Goal: Entertainment & Leisure: Consume media (video, audio)

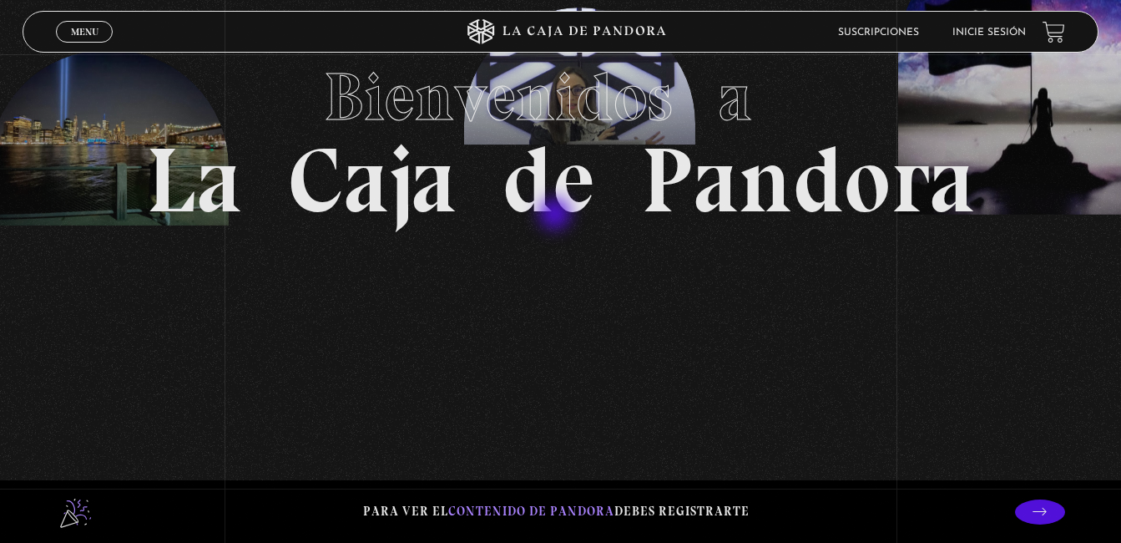
scroll to position [167, 0]
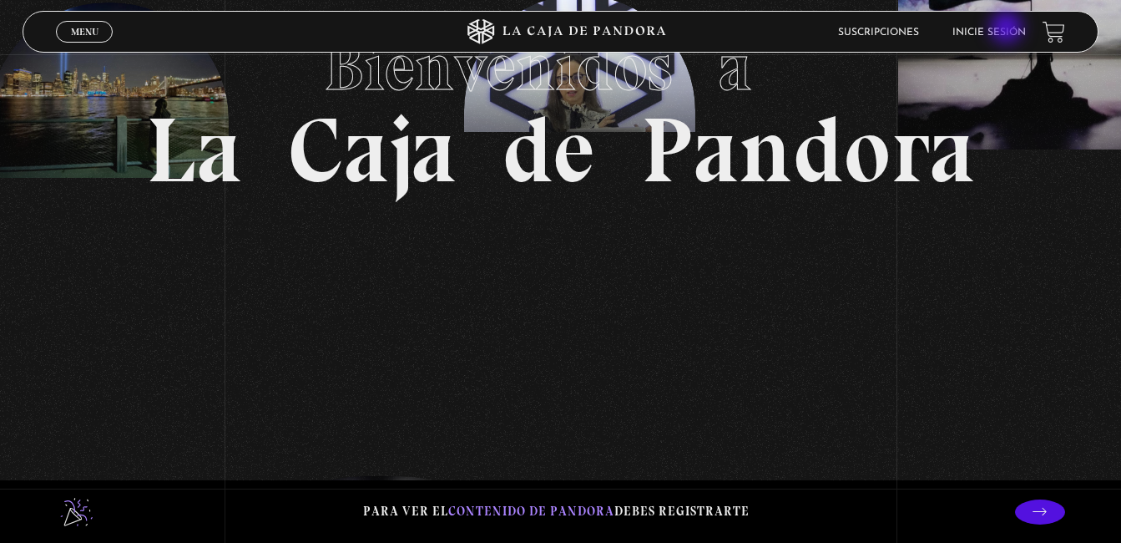
click at [1009, 29] on link "Inicie sesión" at bounding box center [989, 33] width 73 height 10
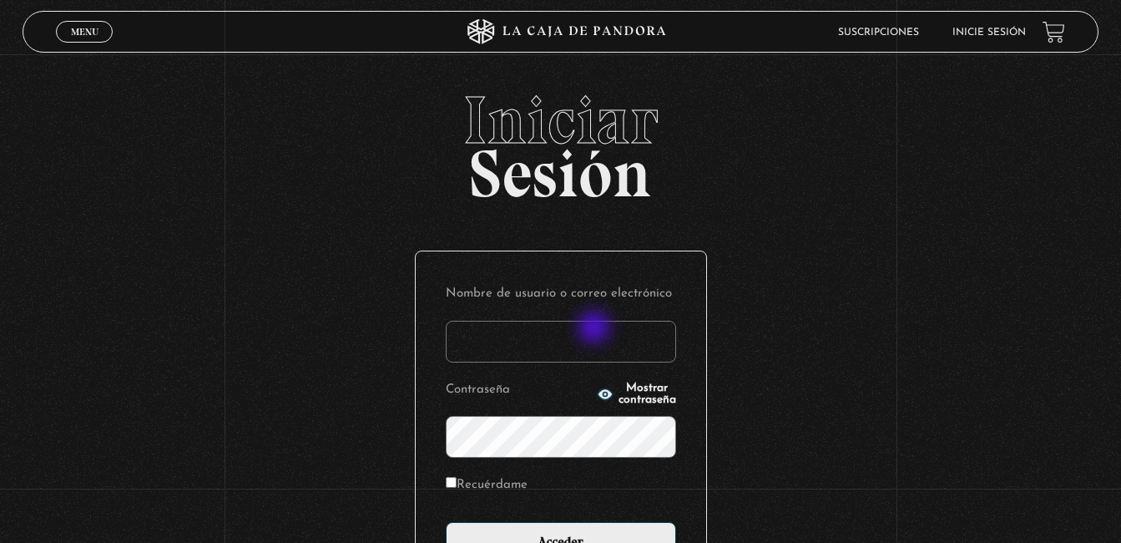
click at [596, 329] on input "Nombre de usuario o correo electrónico" at bounding box center [561, 342] width 230 height 42
type input "IRVINDANIELG@GMAIL.COM"
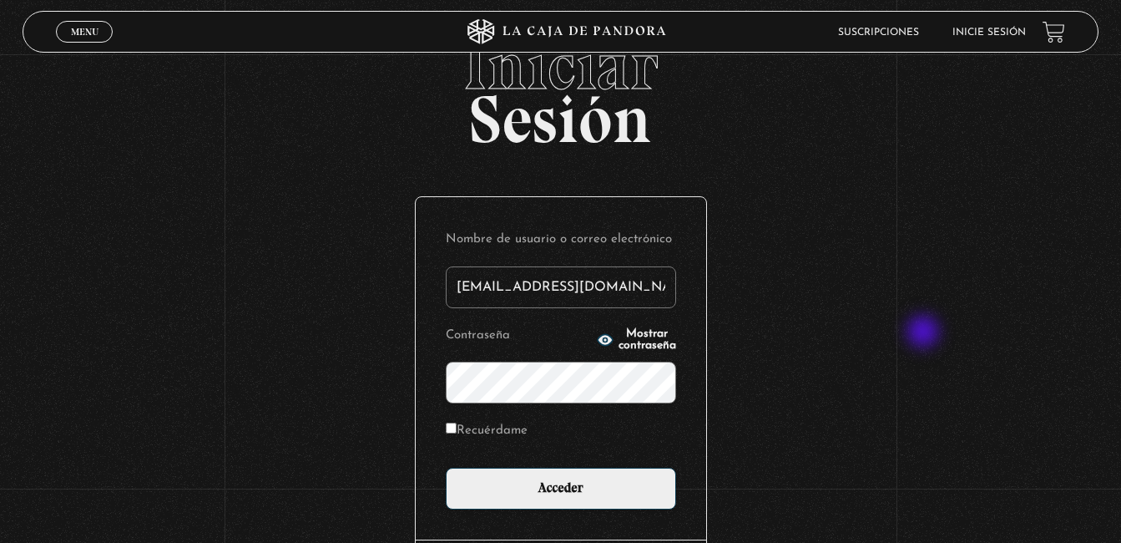
scroll to position [83, 0]
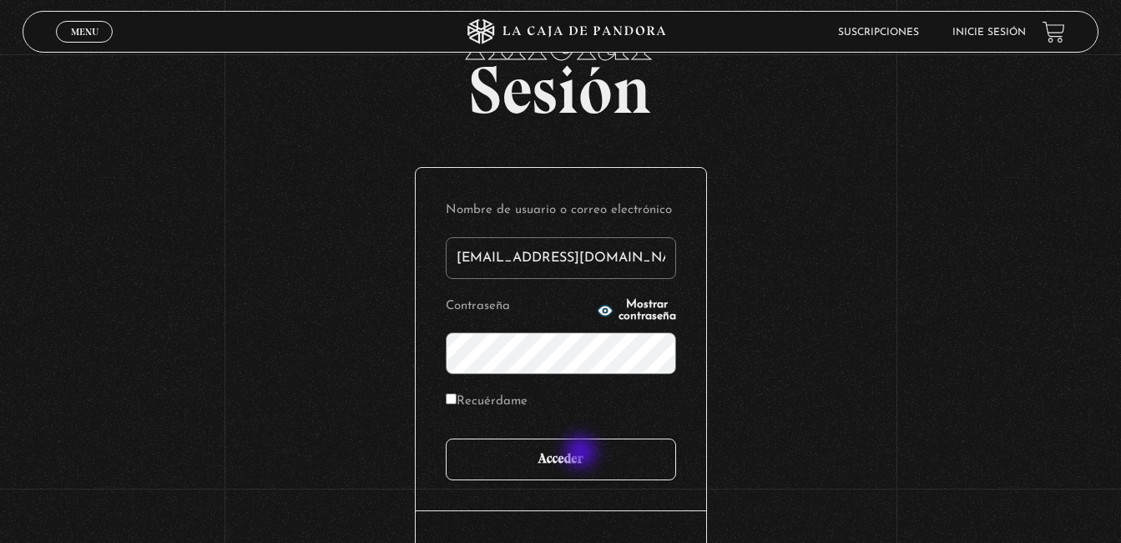
click at [582, 455] on input "Acceder" at bounding box center [561, 459] width 230 height 42
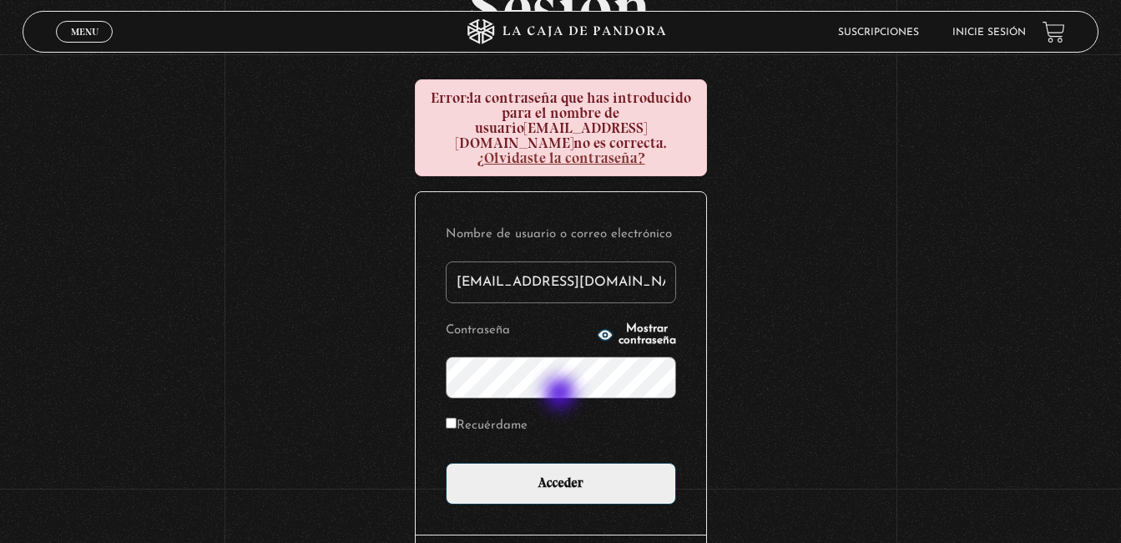
scroll to position [167, 0]
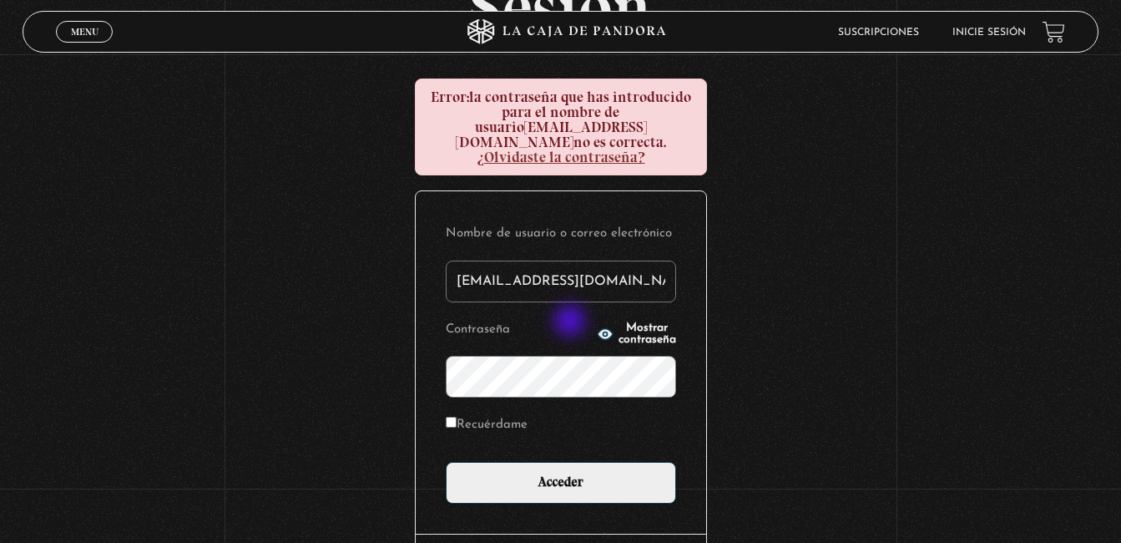
click at [597, 326] on icon "button" at bounding box center [605, 334] width 17 height 17
click at [619, 322] on span "Mostrar contraseña" at bounding box center [648, 333] width 58 height 23
click at [619, 322] on span "Ocultar contraseña" at bounding box center [648, 333] width 58 height 23
click at [619, 322] on span "Mostrar contraseña" at bounding box center [648, 333] width 58 height 23
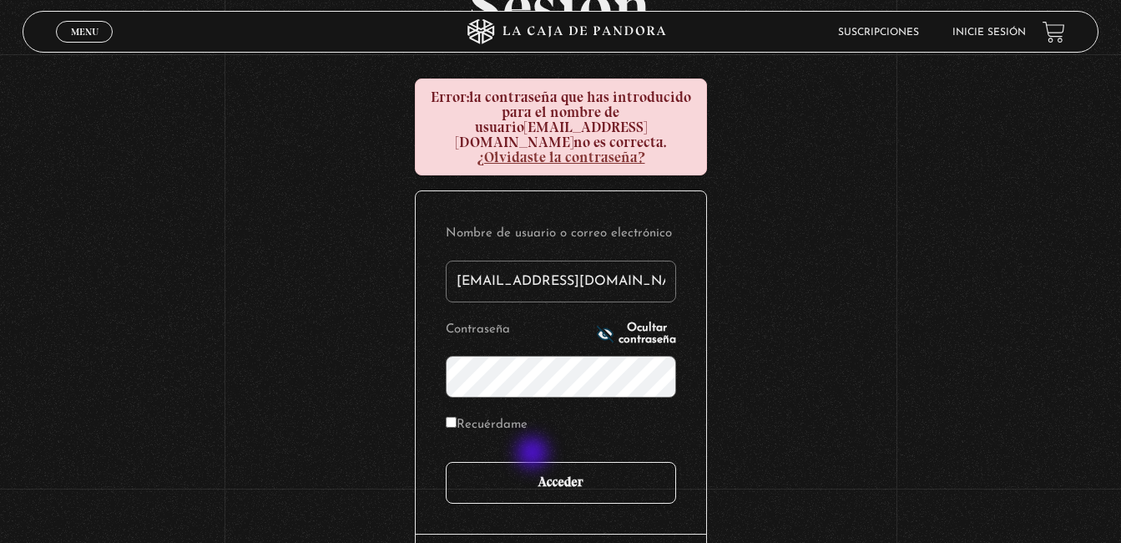
click at [538, 462] on input "Acceder" at bounding box center [561, 483] width 230 height 42
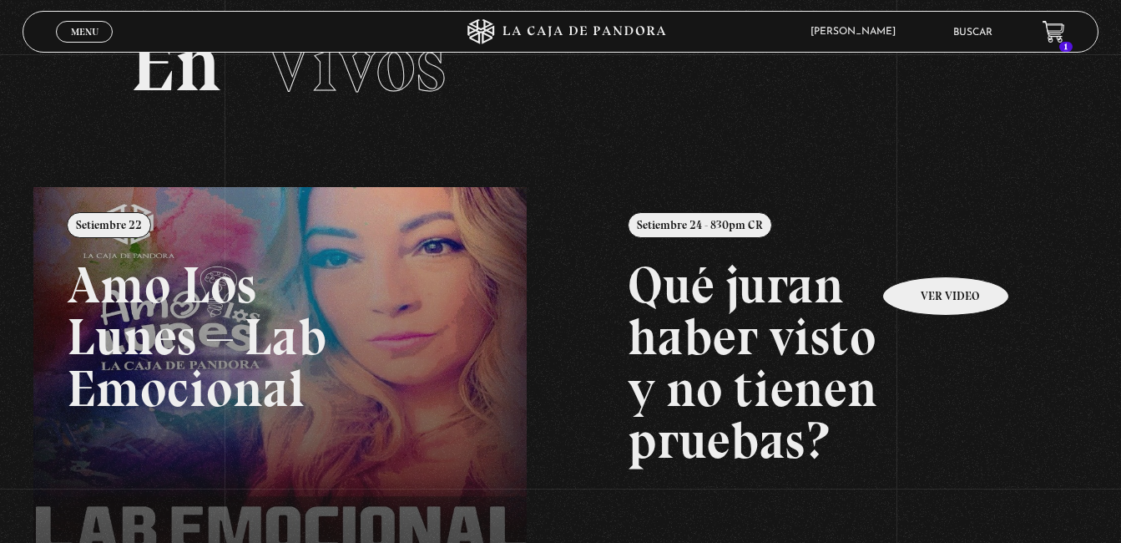
scroll to position [167, 0]
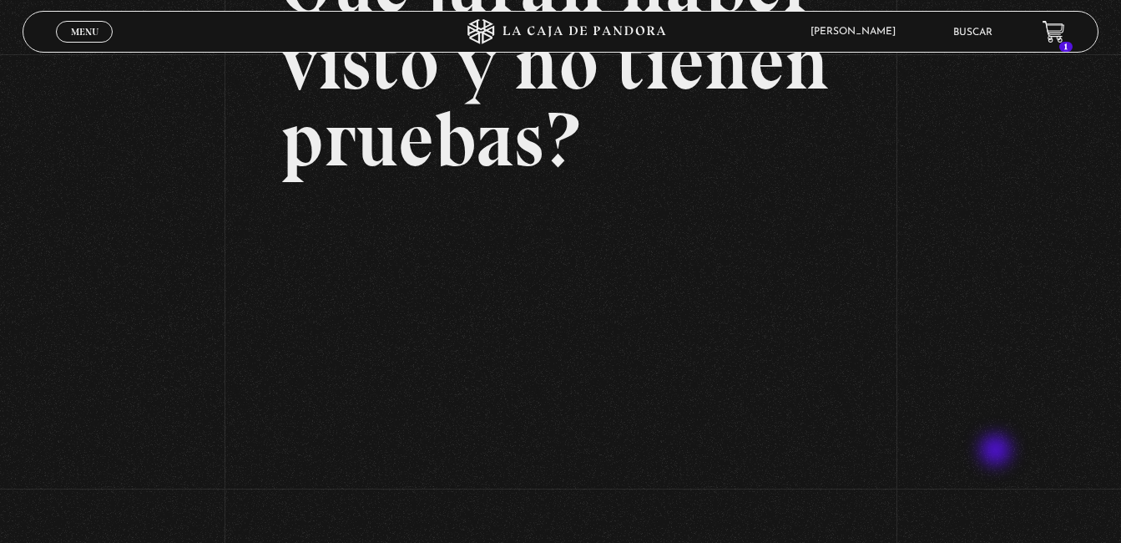
scroll to position [167, 0]
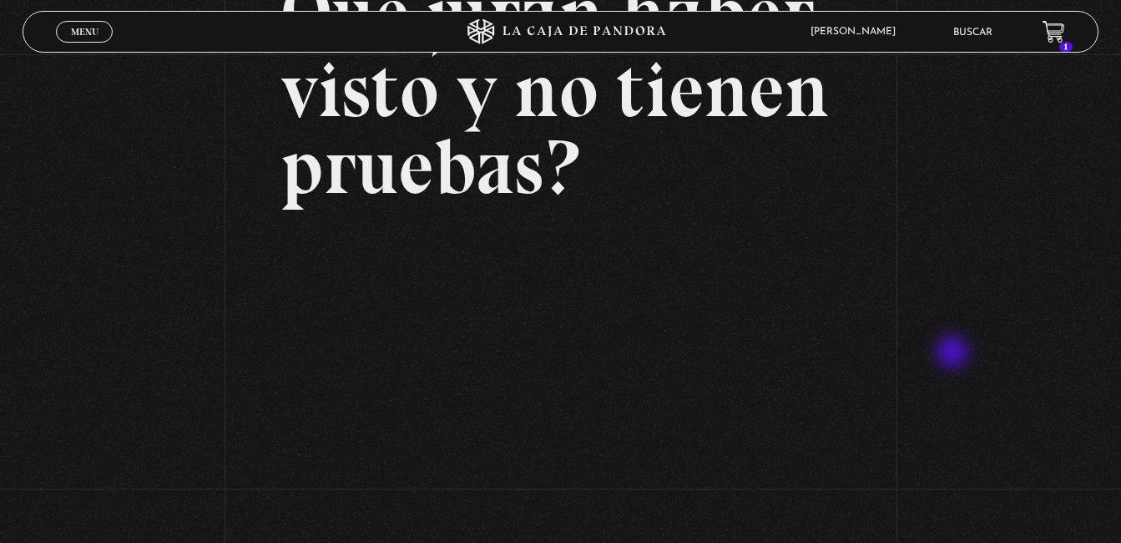
click at [958, 349] on div "Volver Setiembre 24 - 830pm CR Qué juran haber visto y no tienen pruebas?" at bounding box center [560, 232] width 1121 height 691
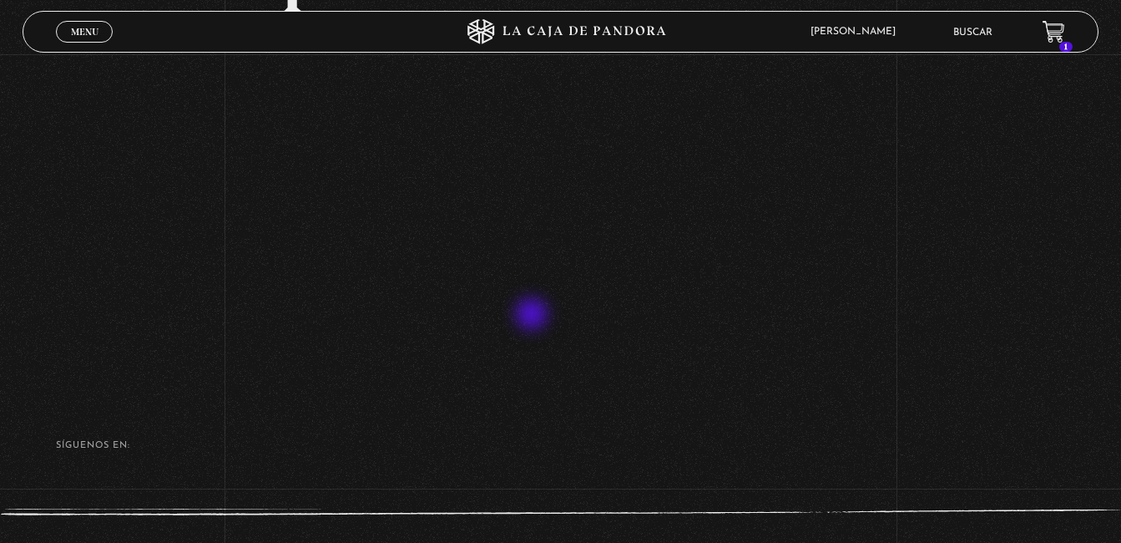
scroll to position [334, 0]
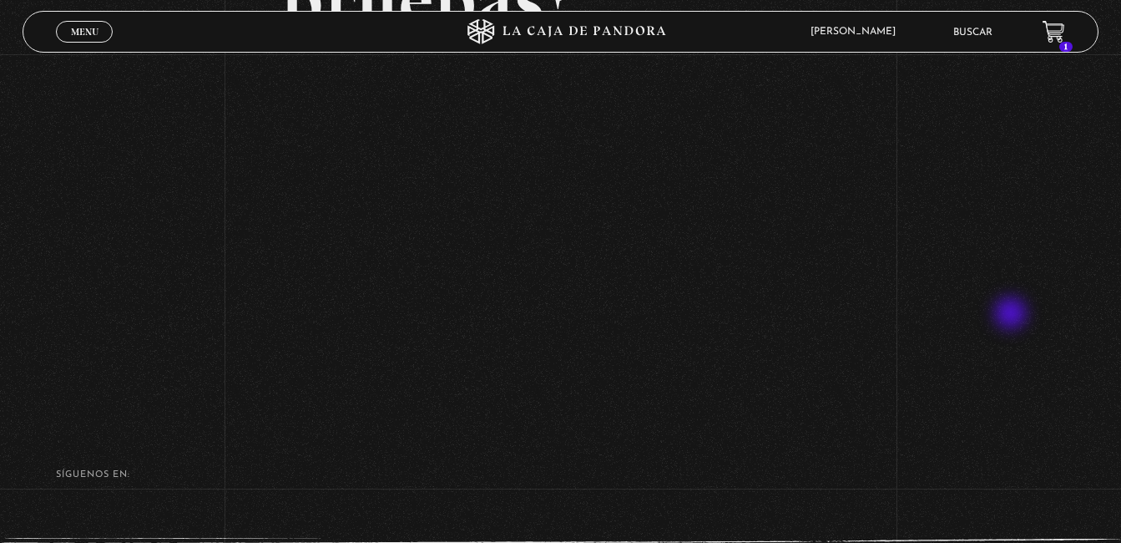
click at [1014, 310] on div "Volver Setiembre 24 - 830pm CR Qué juran haber visto y no tienen pruebas?" at bounding box center [560, 65] width 1121 height 691
click at [1022, 458] on footer "SÍguenos en: La Caja de Pandora, Derechos Reservados 2025 Realizado por" at bounding box center [560, 529] width 1121 height 235
